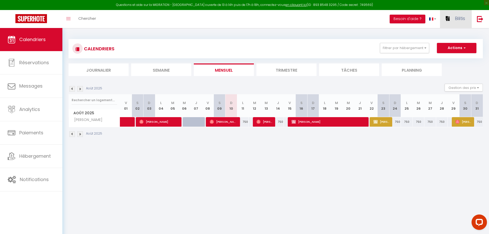
click at [451, 19] on link "Bilitis" at bounding box center [456, 19] width 32 height 18
click at [448, 33] on link "Paramètres" at bounding box center [451, 35] width 38 height 9
select select "fr"
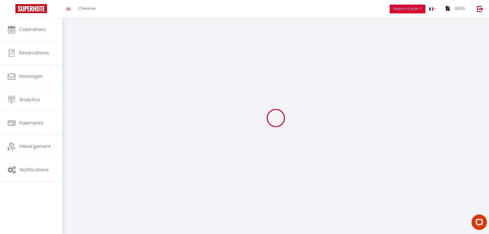
type input "Bilitis"
type input "Bilitis Progredi"
type input "0613682430"
type input "[STREET_ADDRESS] BRUYERES"
type input "69130"
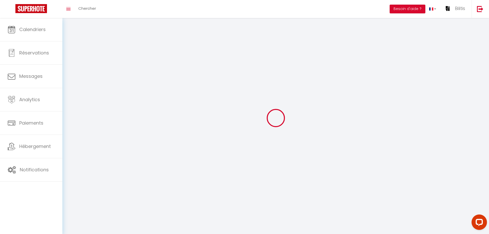
type input "ECULLY"
type input "74RP2NTSVKtxZtO61QZ3fSG3U"
type input "TpZ7EisN8Hc0eLdxwntz7hU8y"
type input "[URL][DOMAIN_NAME]"
type input "74RP2NTSVKtxZtO61QZ3fSG3U"
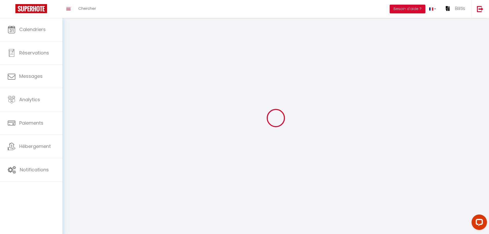
type input "TpZ7EisN8Hc0eLdxwntz7hU8y"
type input "[URL][DOMAIN_NAME]"
select select "75"
select select "28"
select select "fr"
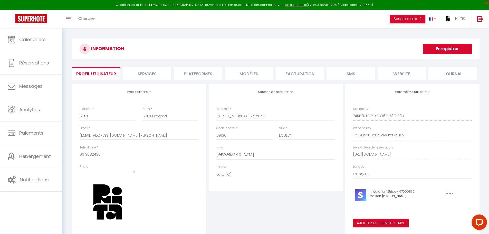
click at [210, 75] on li "Plateformes" at bounding box center [198, 73] width 48 height 13
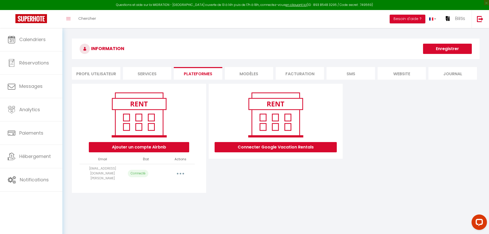
click at [182, 169] on button "button" at bounding box center [180, 173] width 14 height 8
click at [166, 181] on link "Importer les appartements" at bounding box center [157, 185] width 57 height 9
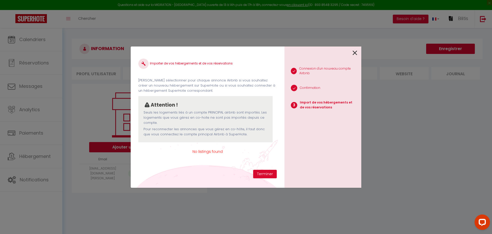
click at [358, 53] on div "1 Connexion d'un nouveau compte Airbnb 2 Confirmation 3 Import de vos hébergeme…" at bounding box center [323, 116] width 77 height 141
click at [356, 53] on icon at bounding box center [355, 53] width 5 height 8
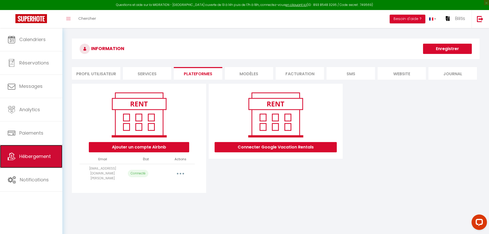
click at [33, 162] on link "Hébergement" at bounding box center [31, 156] width 62 height 23
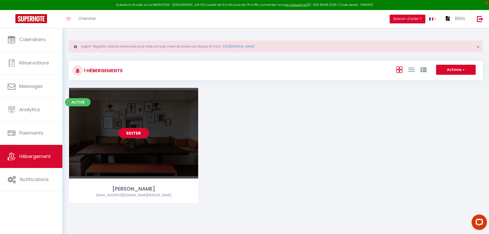
click at [137, 135] on link "Editer" at bounding box center [133, 133] width 31 height 10
click at [136, 134] on link "Editer" at bounding box center [133, 133] width 31 height 10
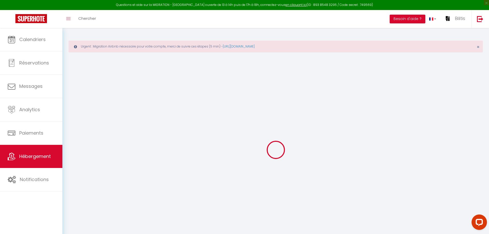
select select "+ 15 %"
select select
checkbox input "false"
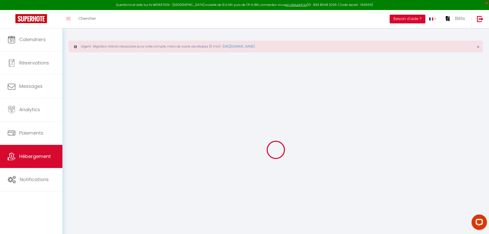
checkbox input "false"
select select "7900-1380629858766461611"
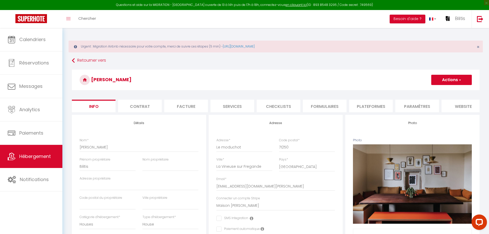
click at [362, 104] on li "Plateformes" at bounding box center [371, 106] width 44 height 13
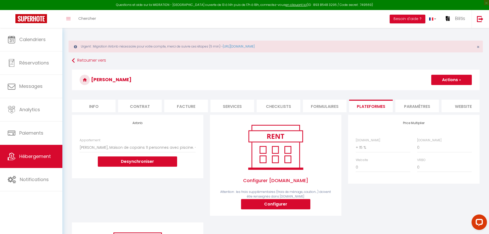
click at [305, 77] on h3 "[PERSON_NAME]" at bounding box center [275, 80] width 407 height 21
